Goal: Entertainment & Leisure: Consume media (video, audio)

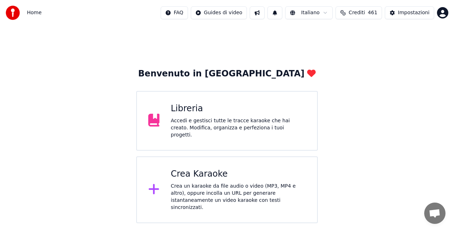
click at [246, 112] on div "Libreria" at bounding box center [238, 108] width 135 height 11
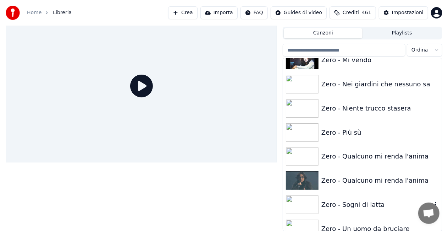
scroll to position [10107, 0]
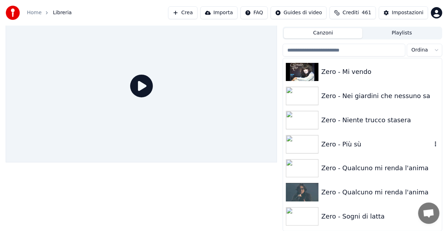
click at [354, 143] on div "Zero - Più sù" at bounding box center [376, 144] width 111 height 10
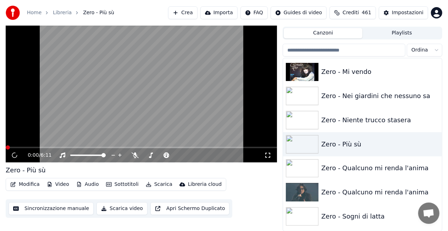
click at [268, 153] on icon at bounding box center [267, 155] width 7 height 6
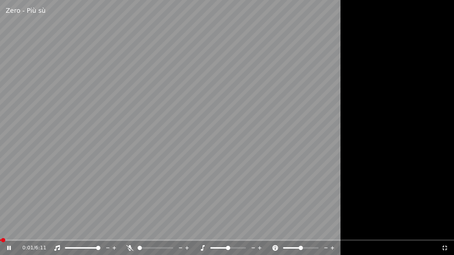
click at [1, 230] on span at bounding box center [0, 240] width 1 height 1
click at [214, 109] on video at bounding box center [227, 127] width 454 height 255
click at [229, 79] on video at bounding box center [227, 127] width 454 height 255
click at [0, 230] on span at bounding box center [0, 240] width 0 height 1
click at [2, 230] on span at bounding box center [1, 240] width 2 height 1
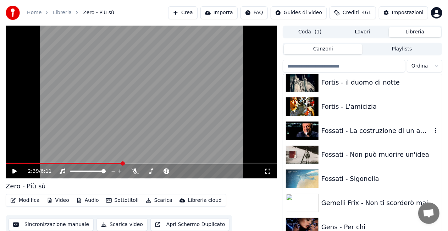
scroll to position [3634, 0]
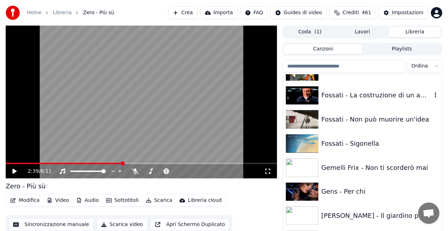
drag, startPoint x: 397, startPoint y: 98, endPoint x: 325, endPoint y: 123, distance: 75.4
click at [396, 98] on div "Fossati - La costruzione di un amore" at bounding box center [376, 95] width 111 height 10
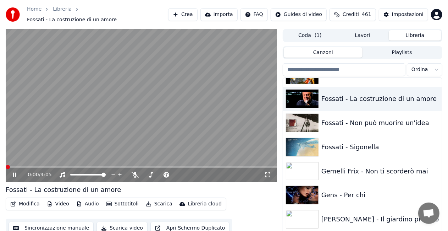
click at [265, 172] on icon at bounding box center [267, 175] width 7 height 6
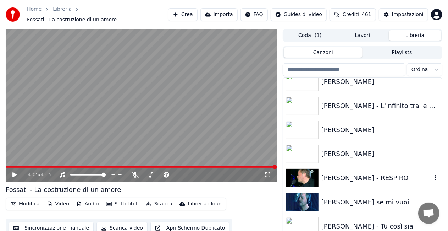
scroll to position [8139, 0]
click at [367, 199] on div "[PERSON_NAME] se mi vuoi" at bounding box center [376, 202] width 111 height 10
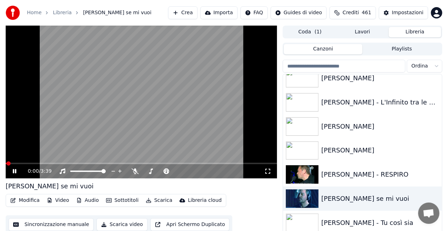
click at [265, 171] on icon at bounding box center [267, 171] width 7 height 6
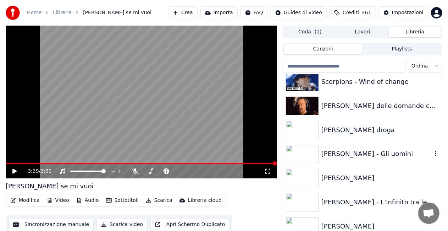
scroll to position [8032, 0]
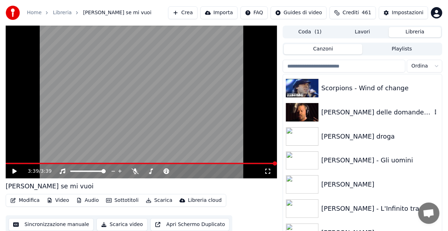
click at [394, 108] on div "[PERSON_NAME] delle domande consuete" at bounding box center [376, 112] width 111 height 10
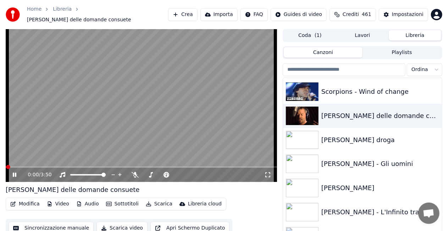
click at [268, 172] on icon at bounding box center [267, 175] width 7 height 6
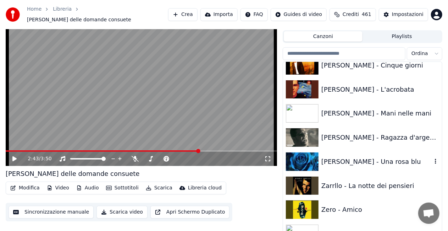
scroll to position [9629, 0]
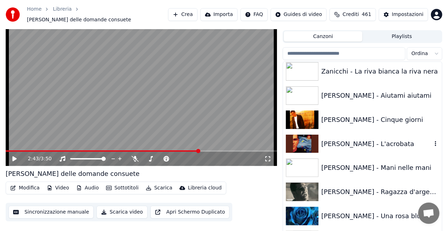
click at [354, 139] on div "[PERSON_NAME] - L'acrobata" at bounding box center [376, 144] width 111 height 10
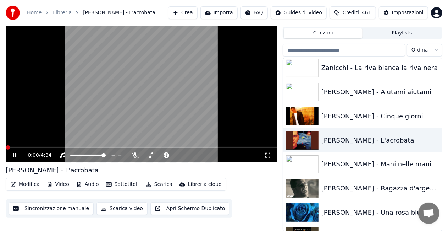
click at [268, 155] on icon at bounding box center [267, 155] width 7 height 6
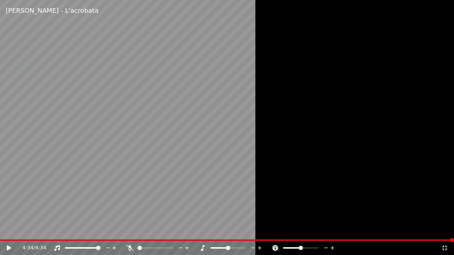
click at [1, 230] on video at bounding box center [227, 127] width 454 height 255
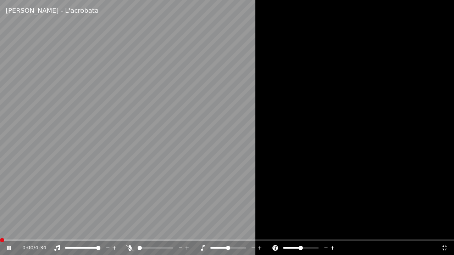
click at [4, 230] on span at bounding box center [2, 240] width 4 height 4
click at [10, 230] on icon at bounding box center [9, 248] width 4 height 4
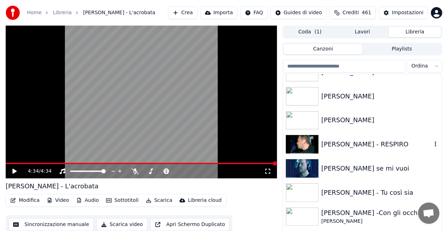
scroll to position [8209, 0]
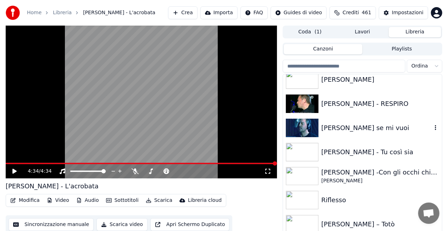
click at [358, 126] on div "[PERSON_NAME] se mi vuoi" at bounding box center [376, 128] width 111 height 10
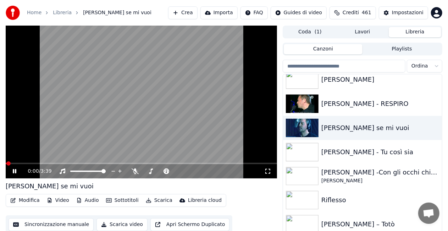
click at [269, 171] on icon at bounding box center [267, 171] width 7 height 6
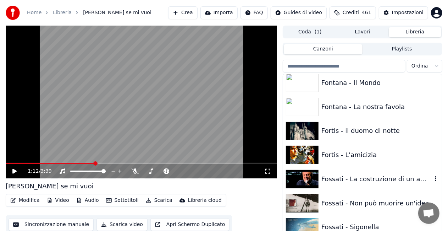
scroll to position [3560, 0]
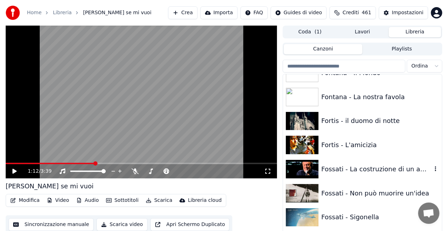
click at [380, 164] on div "Fossati - La costruzione di un amore" at bounding box center [376, 169] width 111 height 10
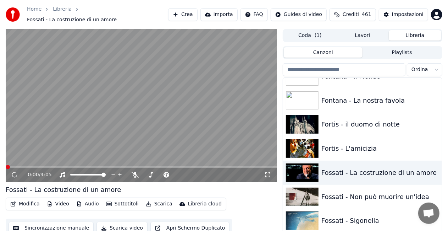
drag, startPoint x: 266, startPoint y: 170, endPoint x: 270, endPoint y: 177, distance: 7.8
click at [266, 172] on icon at bounding box center [267, 175] width 7 height 6
